Goal: Task Accomplishment & Management: Use online tool/utility

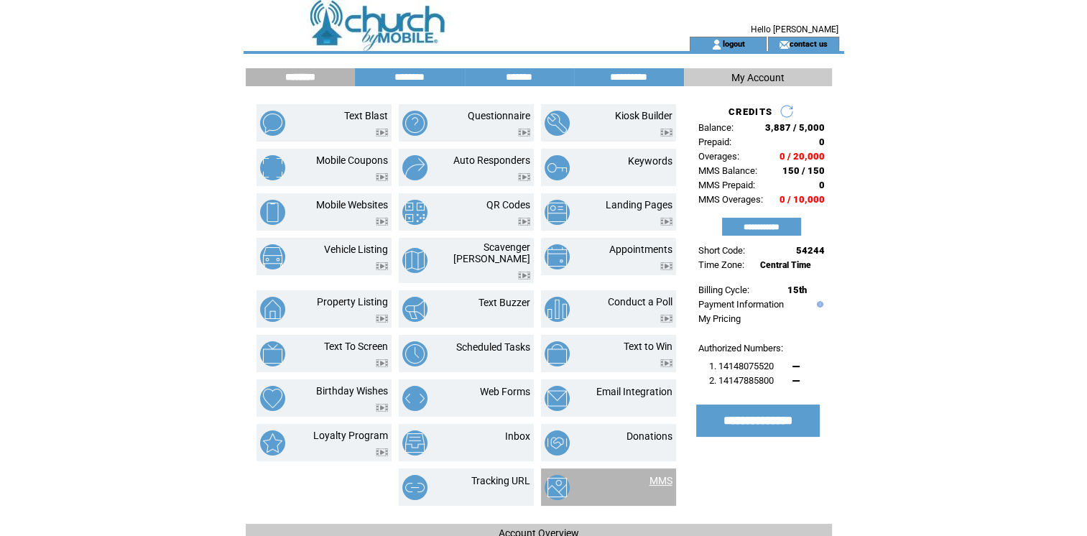
click at [664, 475] on link "MMS" at bounding box center [661, 480] width 23 height 11
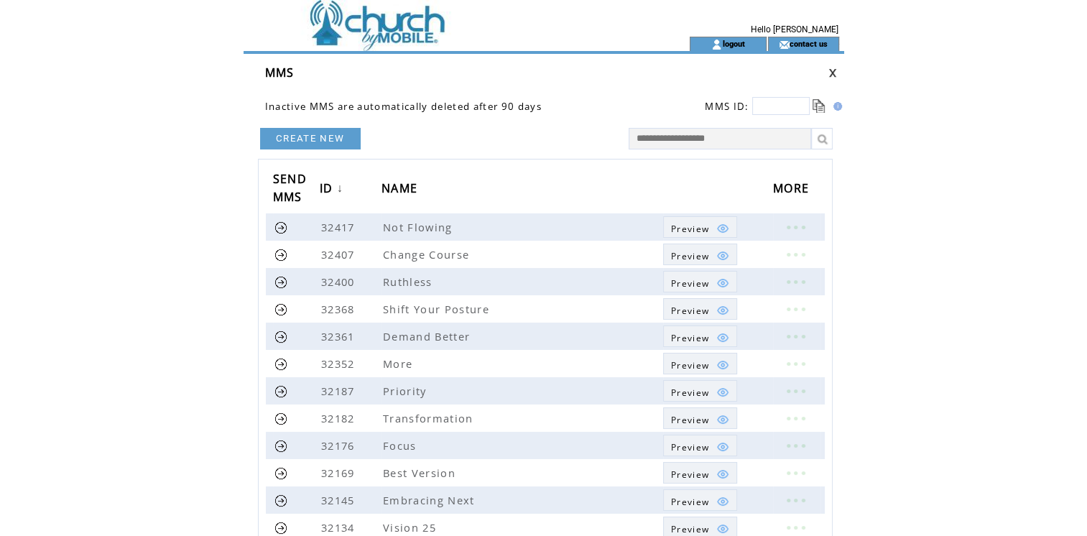
click at [308, 134] on link "CREATE NEW" at bounding box center [310, 139] width 101 height 22
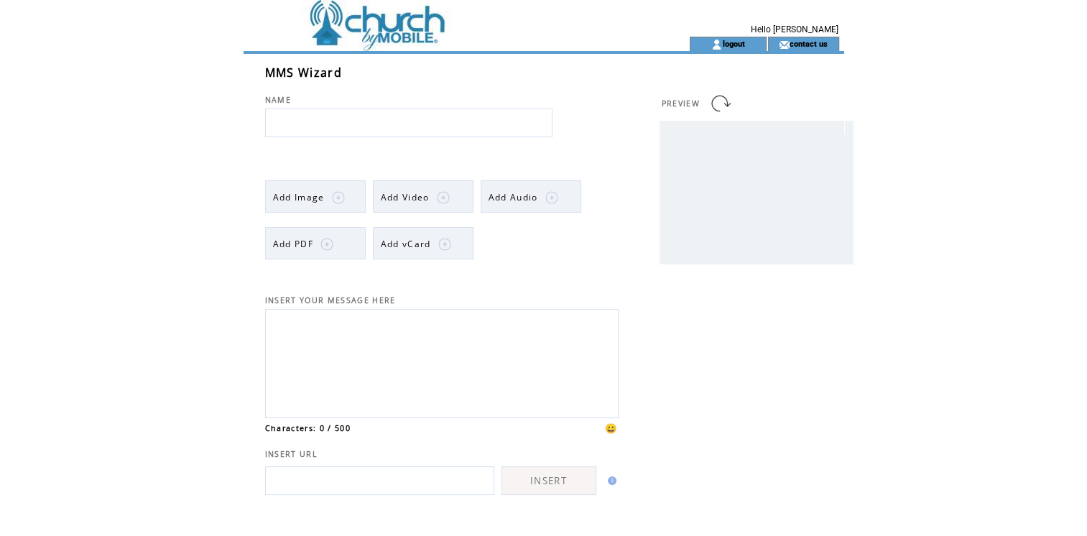
click at [308, 134] on input "text" at bounding box center [408, 122] width 287 height 29
type input "*********"
click at [290, 194] on span "Add Image" at bounding box center [299, 197] width 52 height 12
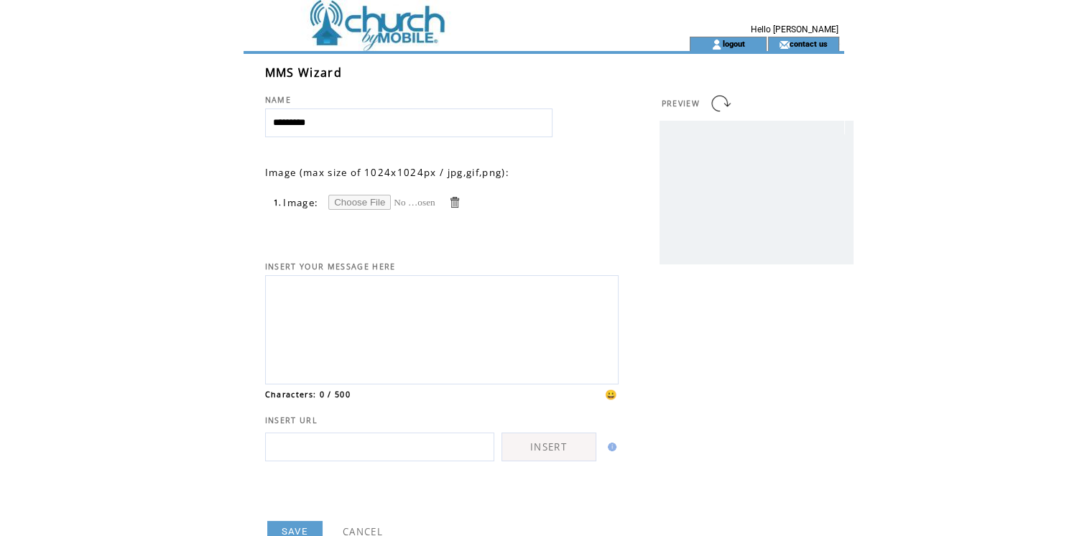
click at [379, 202] on input "file" at bounding box center [382, 202] width 108 height 15
type input "**********"
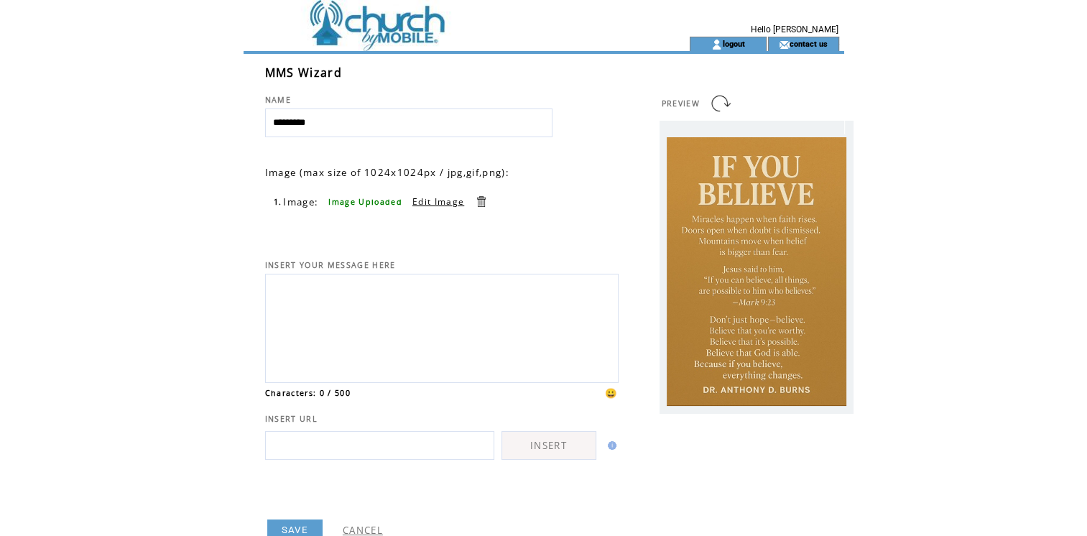
scroll to position [75, 0]
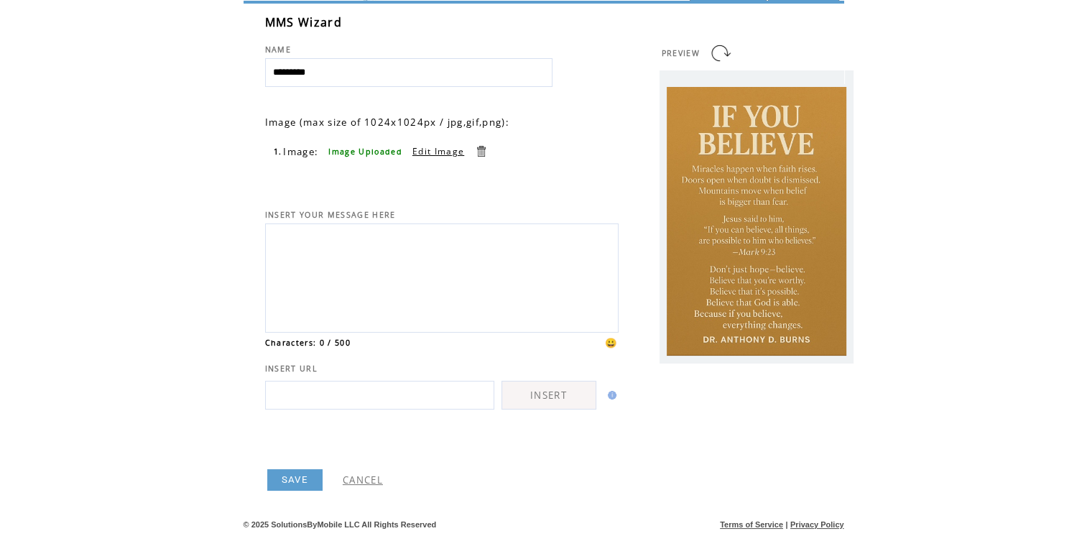
click at [310, 479] on link "SAVE" at bounding box center [294, 480] width 55 height 22
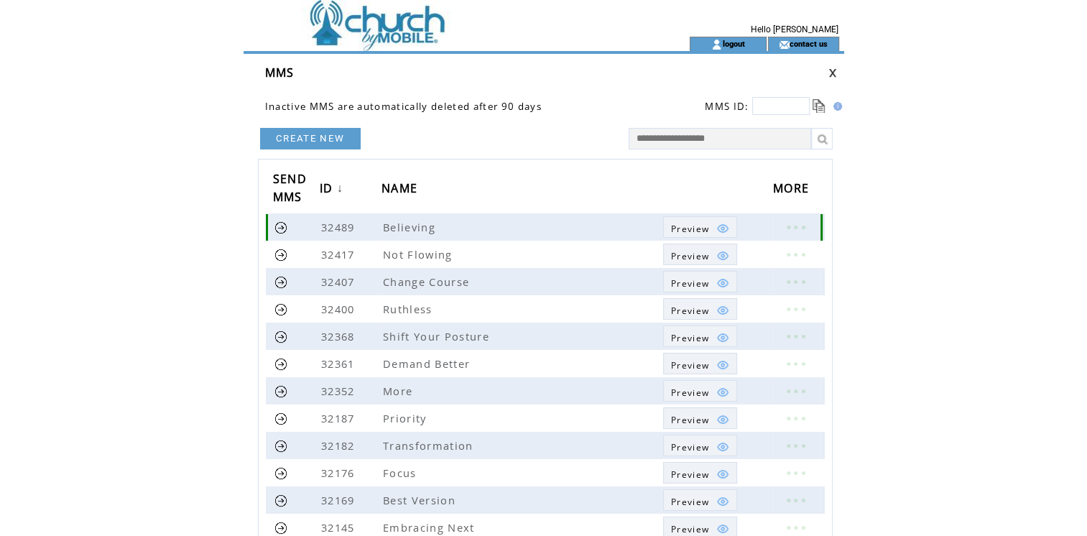
click at [280, 225] on link at bounding box center [281, 228] width 14 height 14
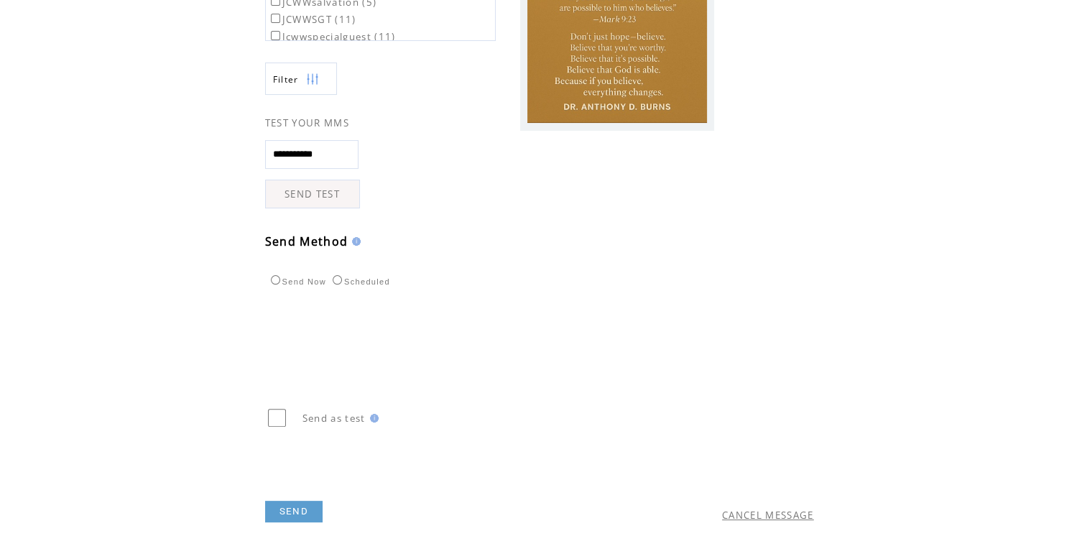
scroll to position [315, 0]
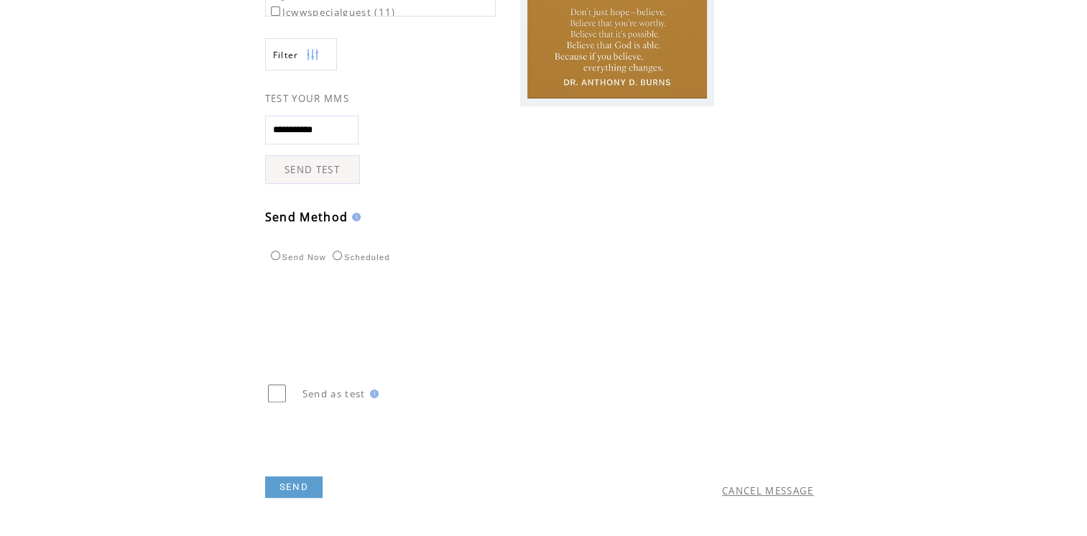
click at [287, 485] on link "SEND" at bounding box center [293, 487] width 57 height 22
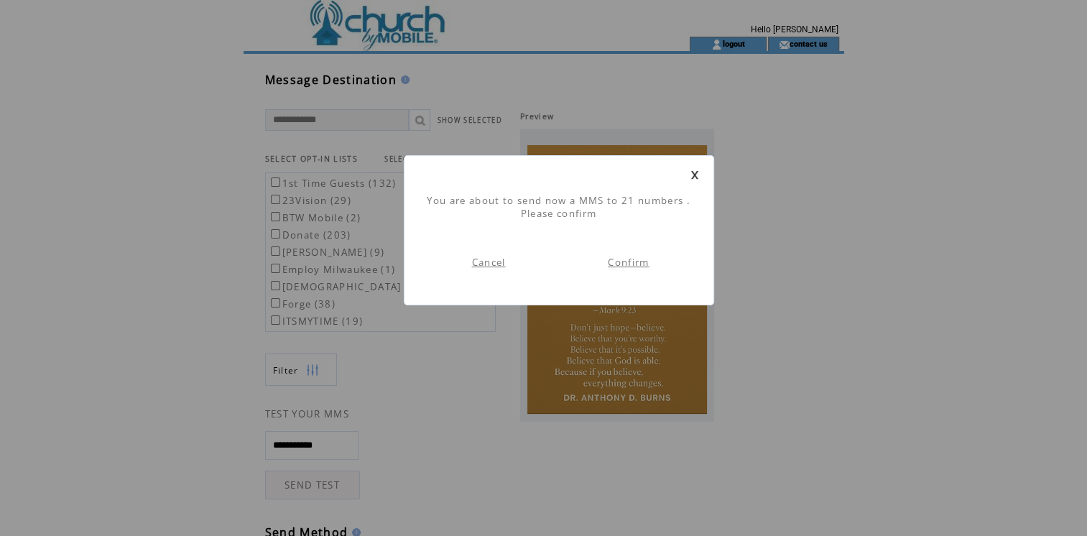
click at [611, 263] on link "Confirm" at bounding box center [628, 262] width 41 height 13
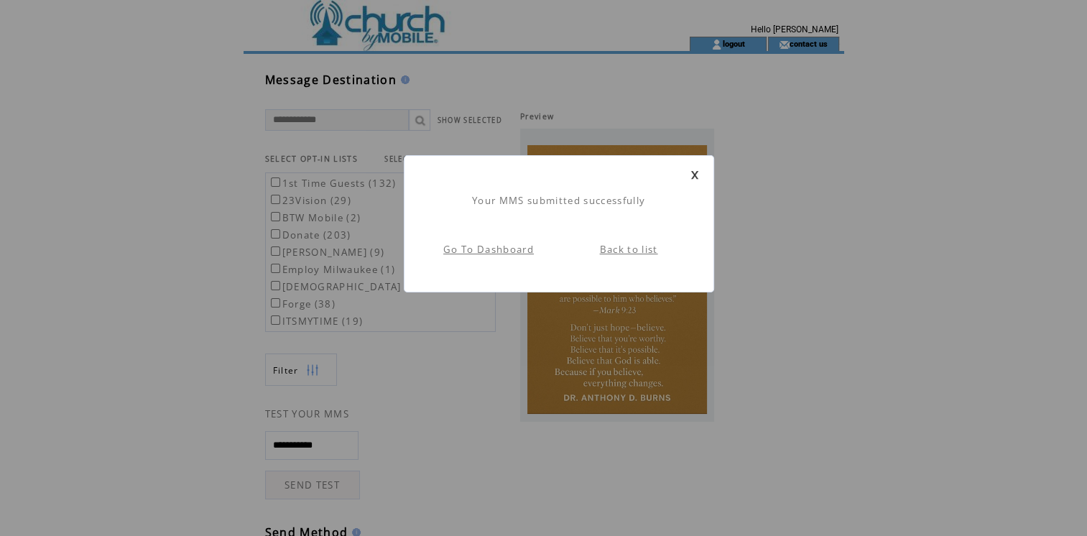
click at [693, 177] on link at bounding box center [694, 174] width 9 height 9
